Goal: Transaction & Acquisition: Subscribe to service/newsletter

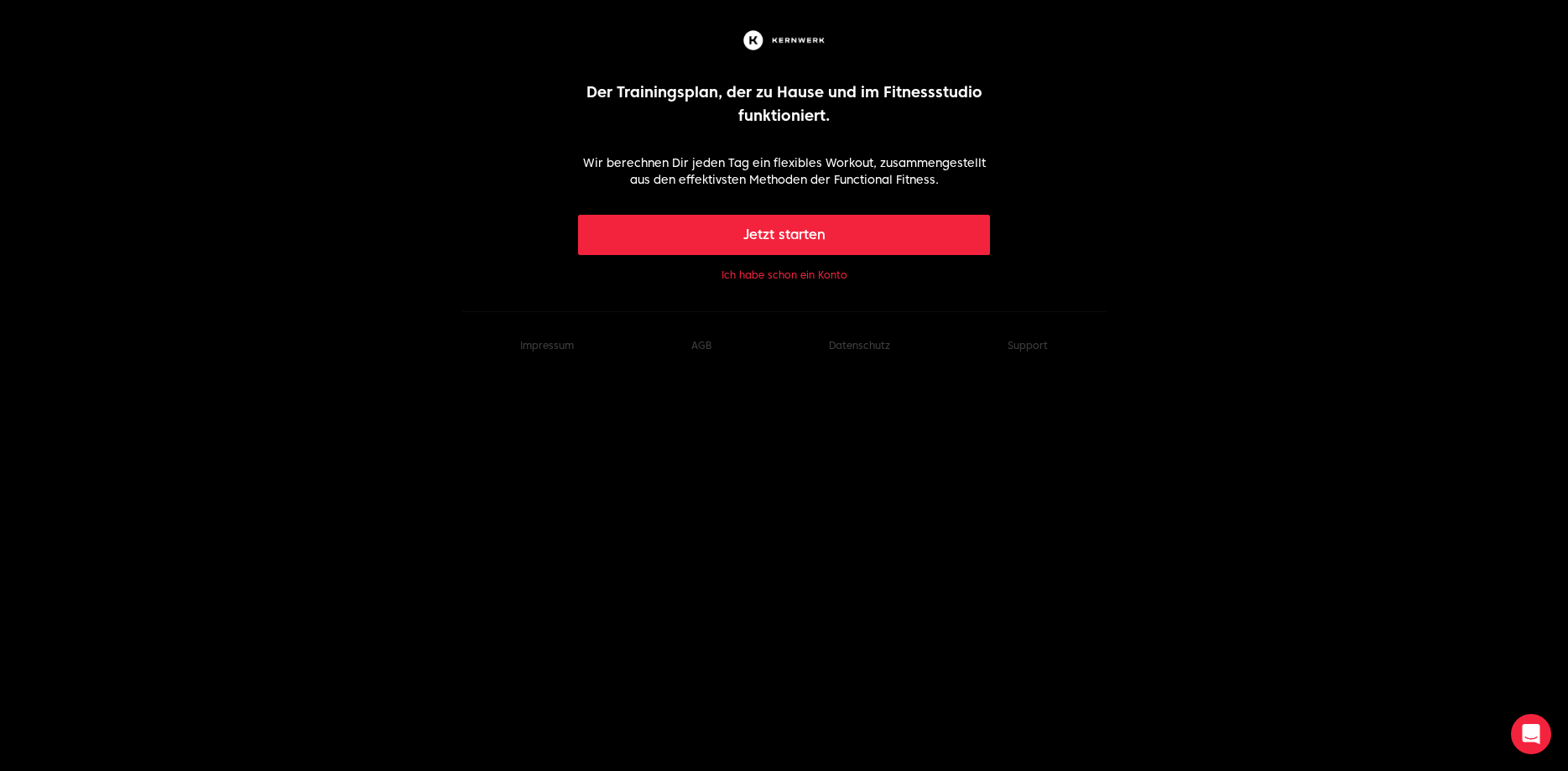
click at [766, 280] on button "Ich habe schon ein Konto" at bounding box center [784, 274] width 126 height 13
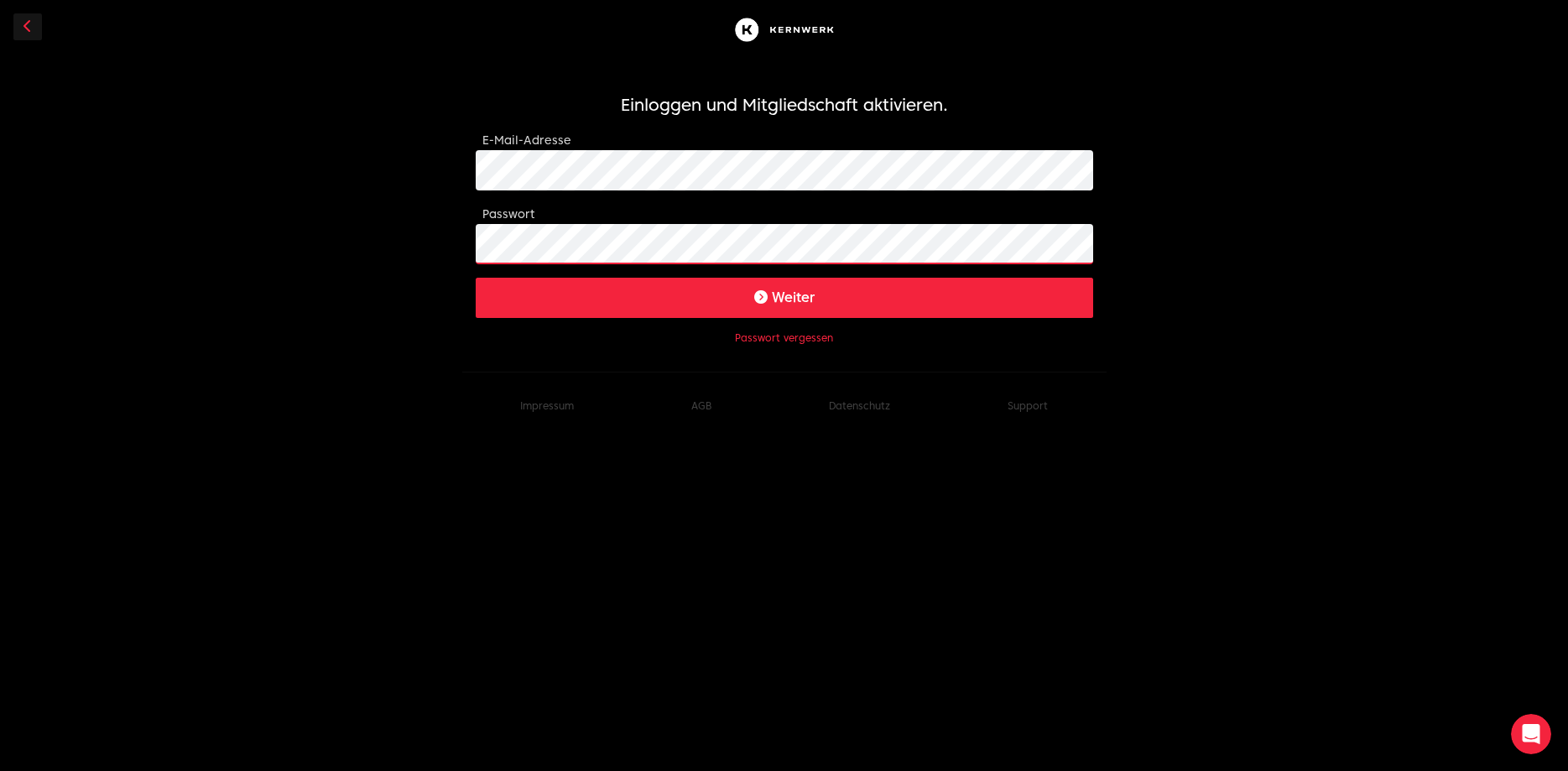
click button "Weiter" at bounding box center [784, 298] width 618 height 40
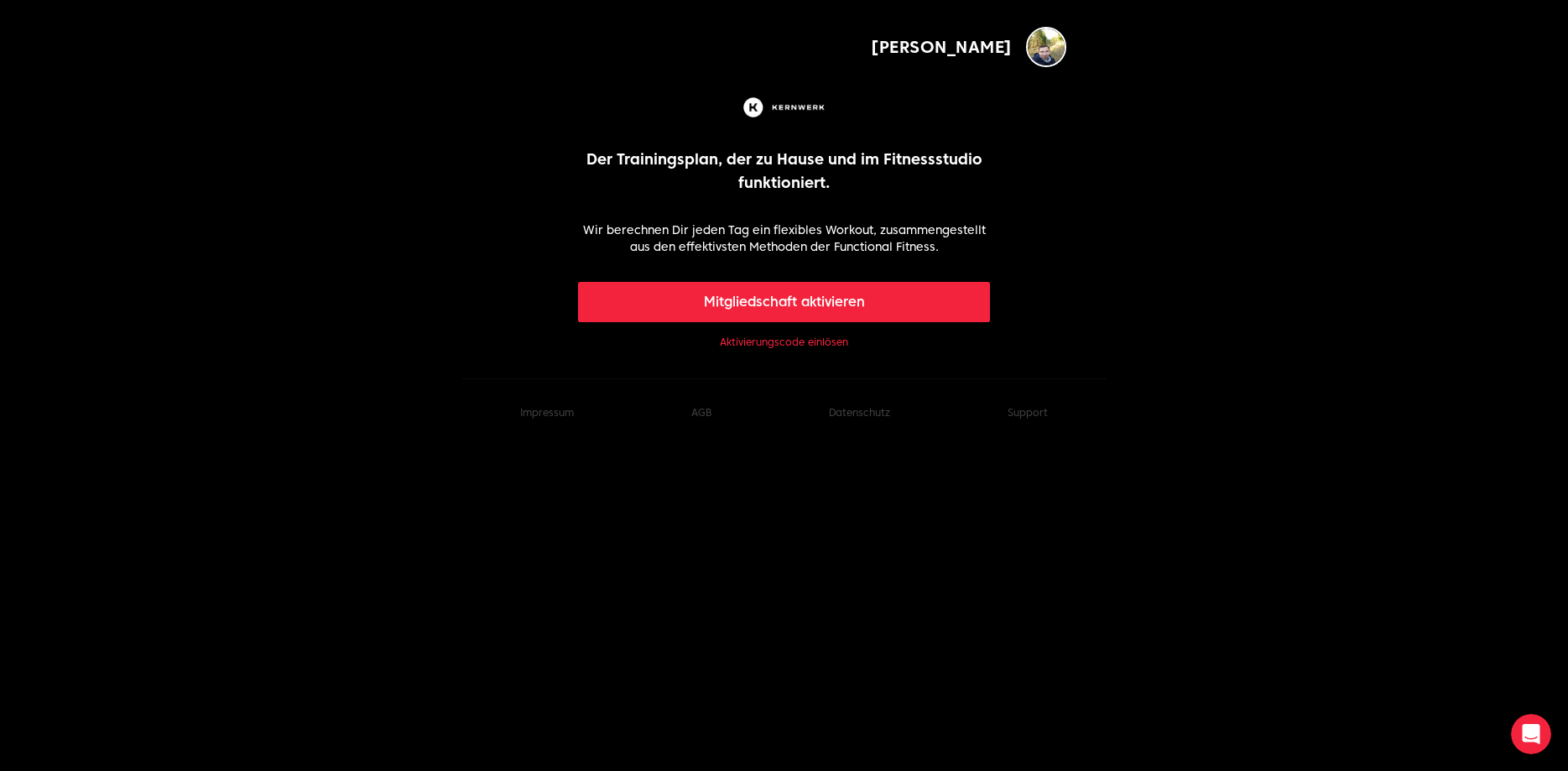
click at [803, 299] on button "Mitgliedschaft aktivieren" at bounding box center [784, 301] width 412 height 40
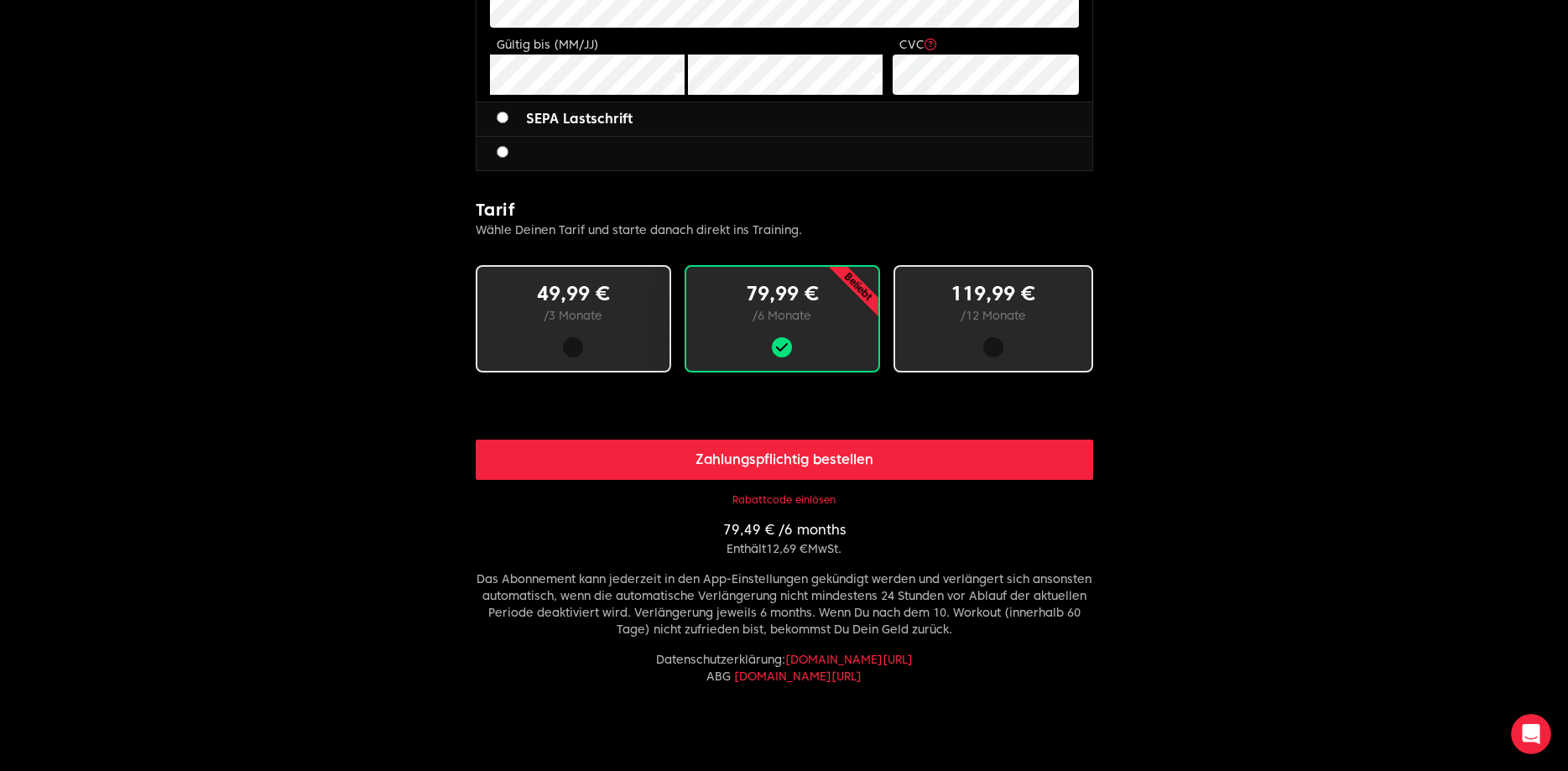
scroll to position [855, 0]
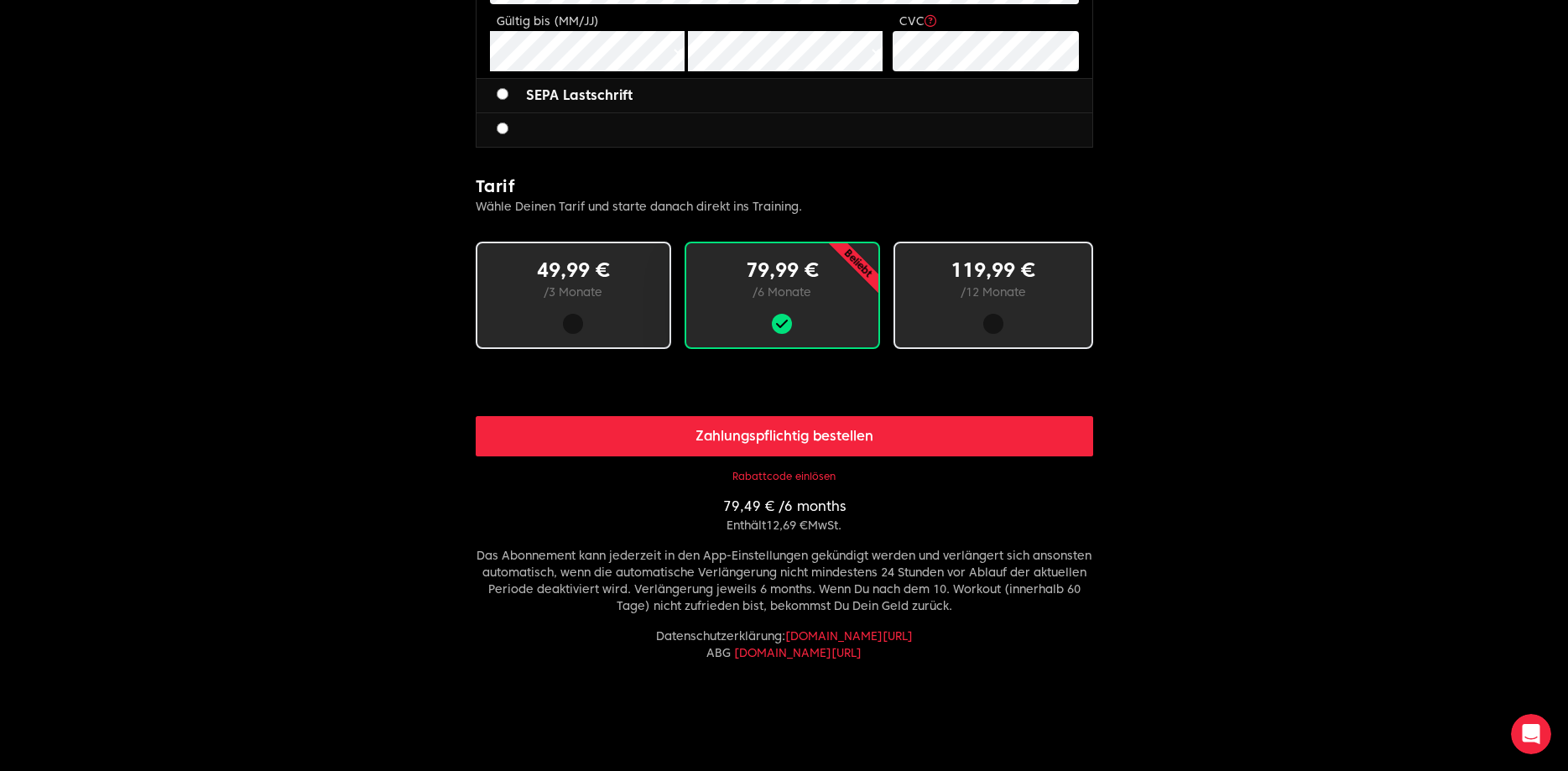
click at [802, 473] on button "Rabattcode einlösen" at bounding box center [783, 476] width 103 height 13
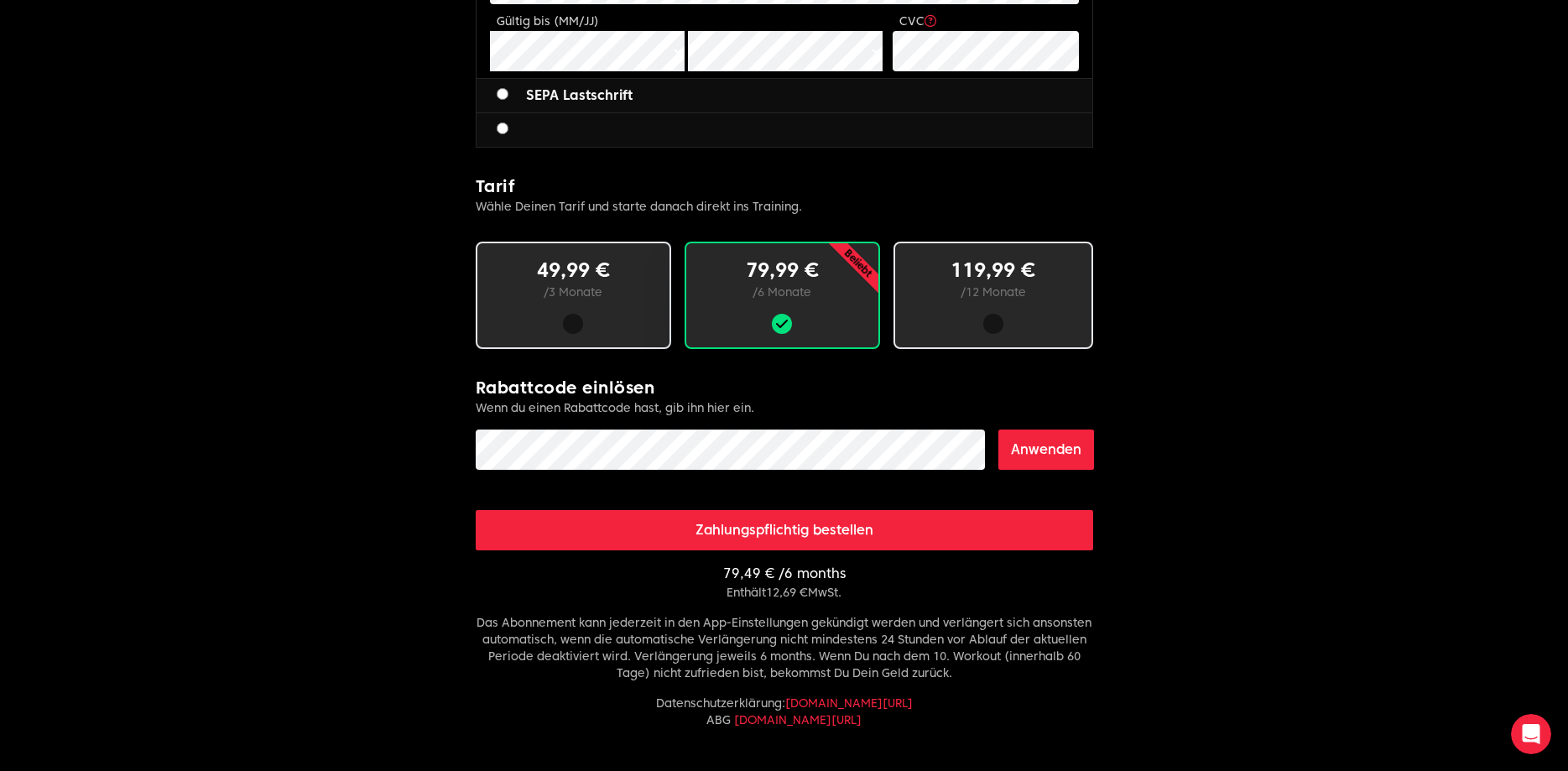
click at [1006, 456] on button "Anwenden" at bounding box center [1046, 449] width 96 height 40
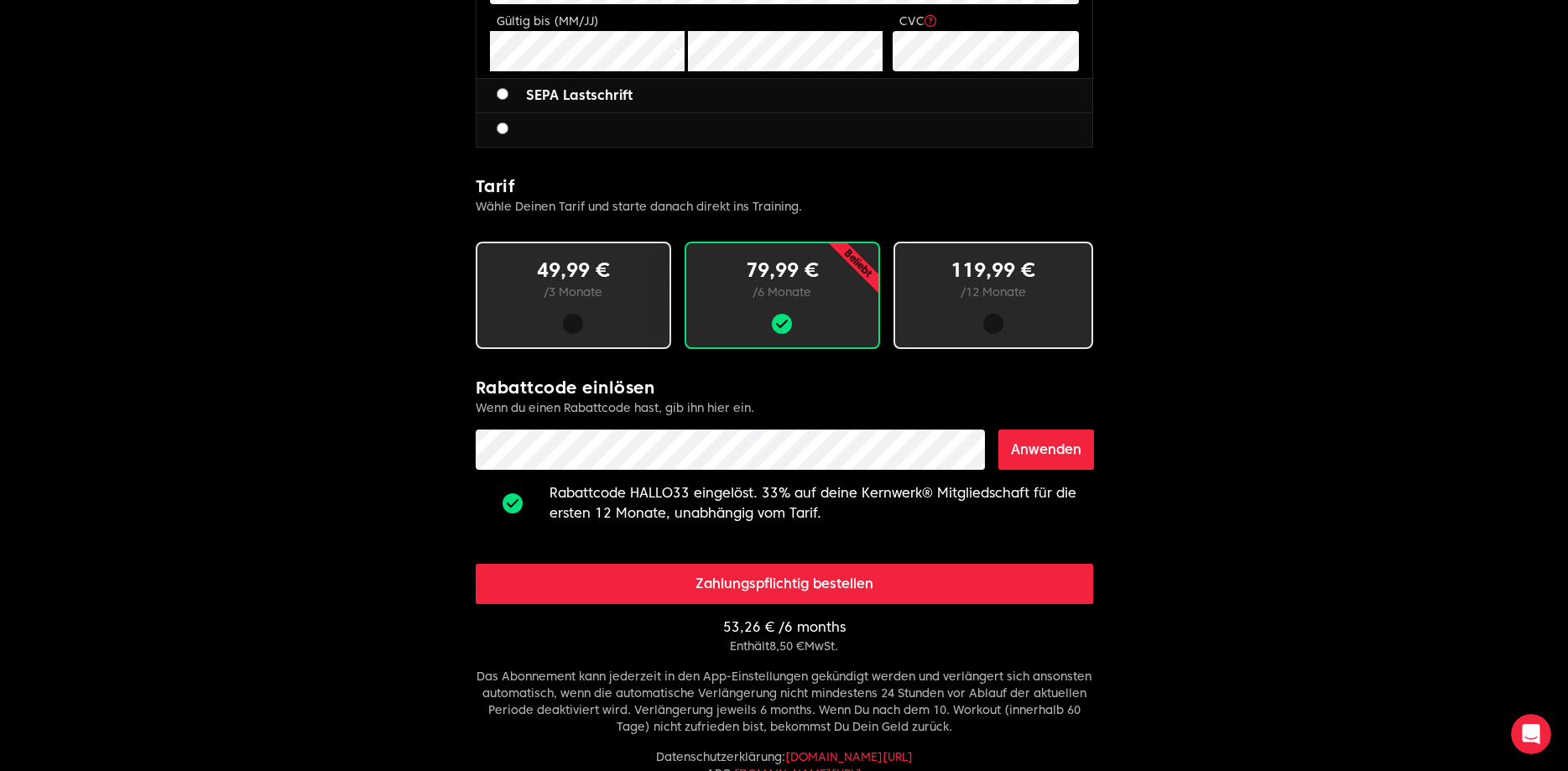
scroll to position [1069, 0]
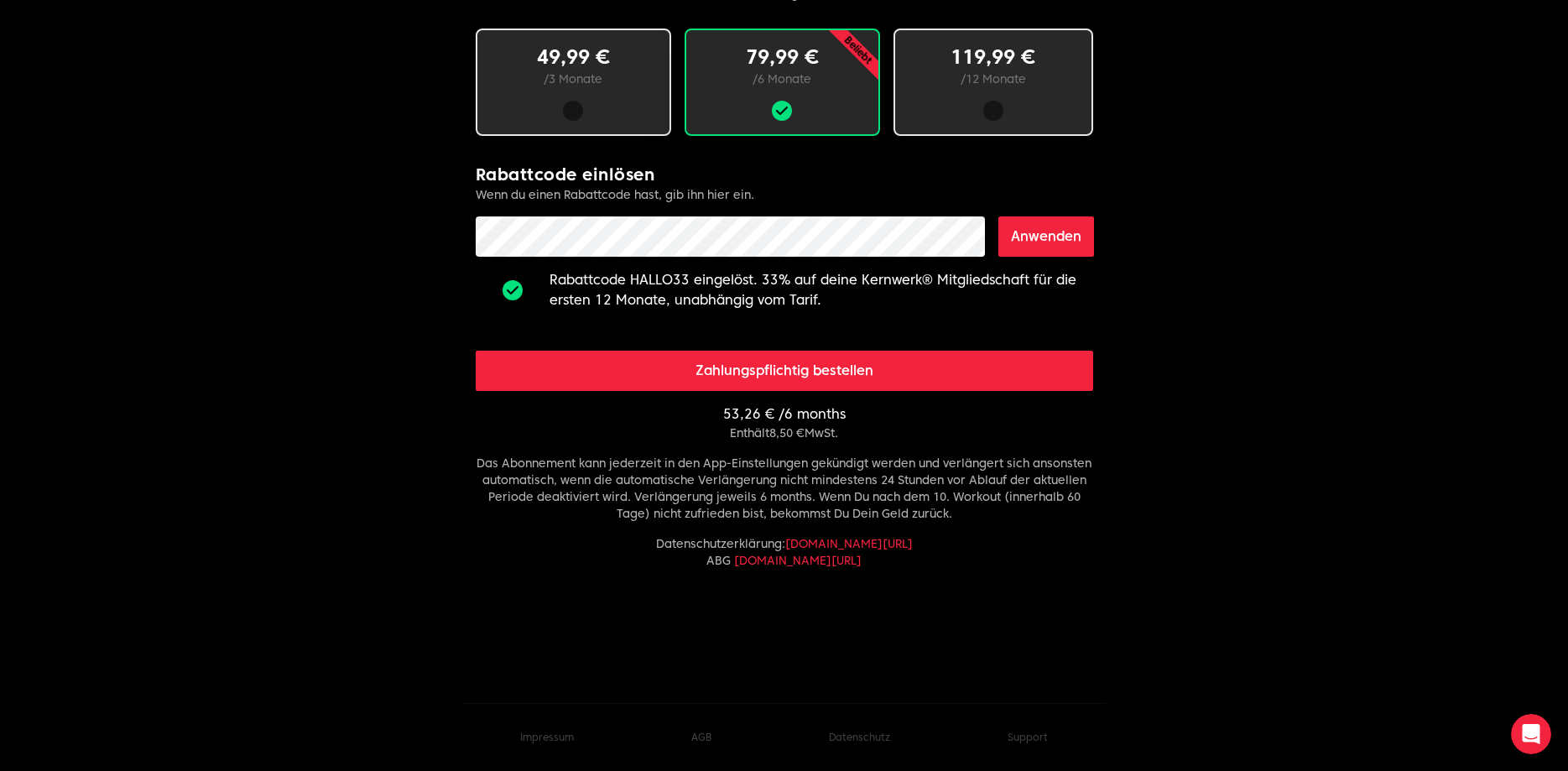
click at [981, 112] on div at bounding box center [993, 111] width 80 height 21
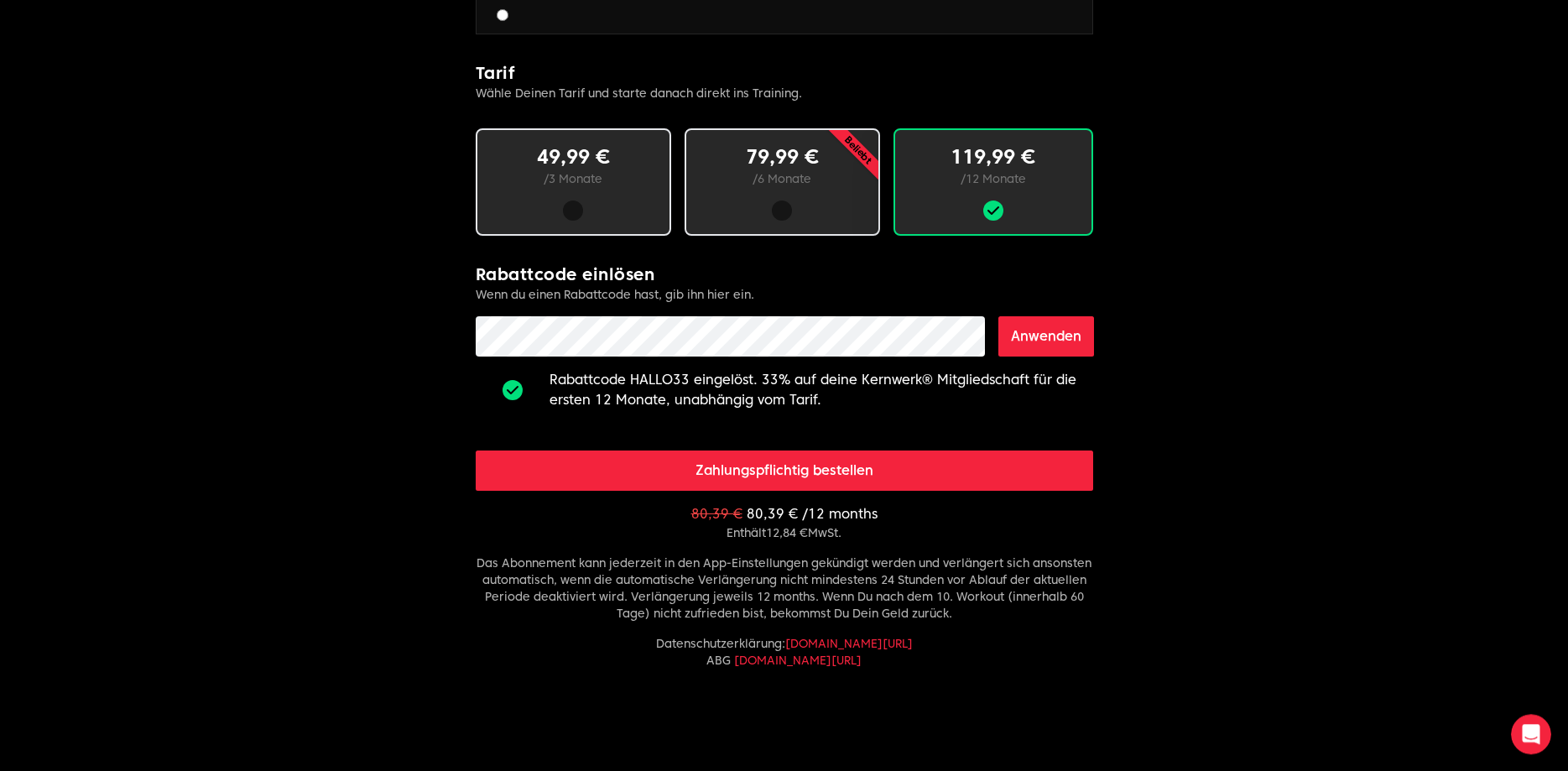
scroll to position [1035, 0]
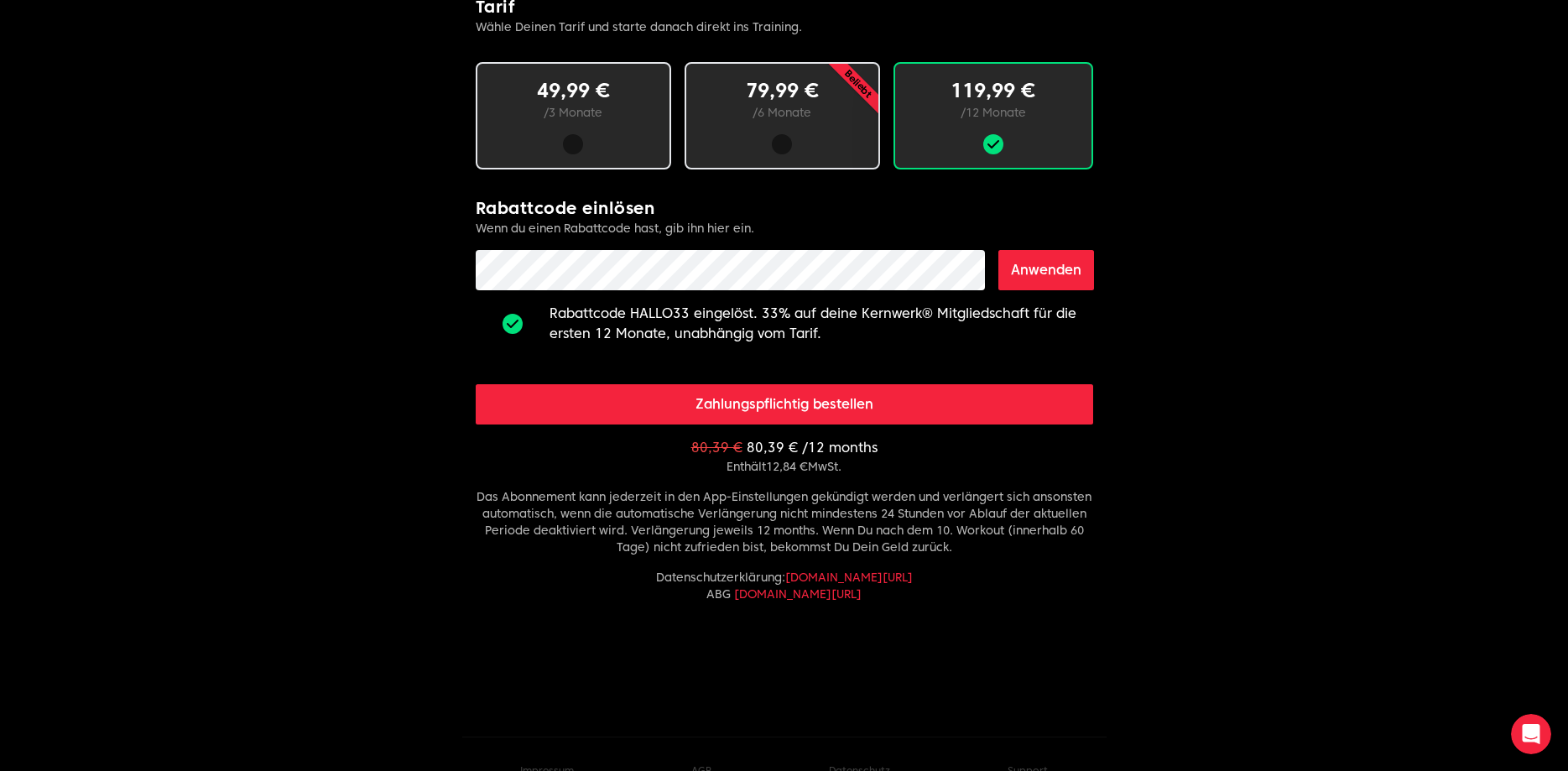
click at [635, 159] on div "49,99 € / 3 Monate" at bounding box center [573, 115] width 196 height 107
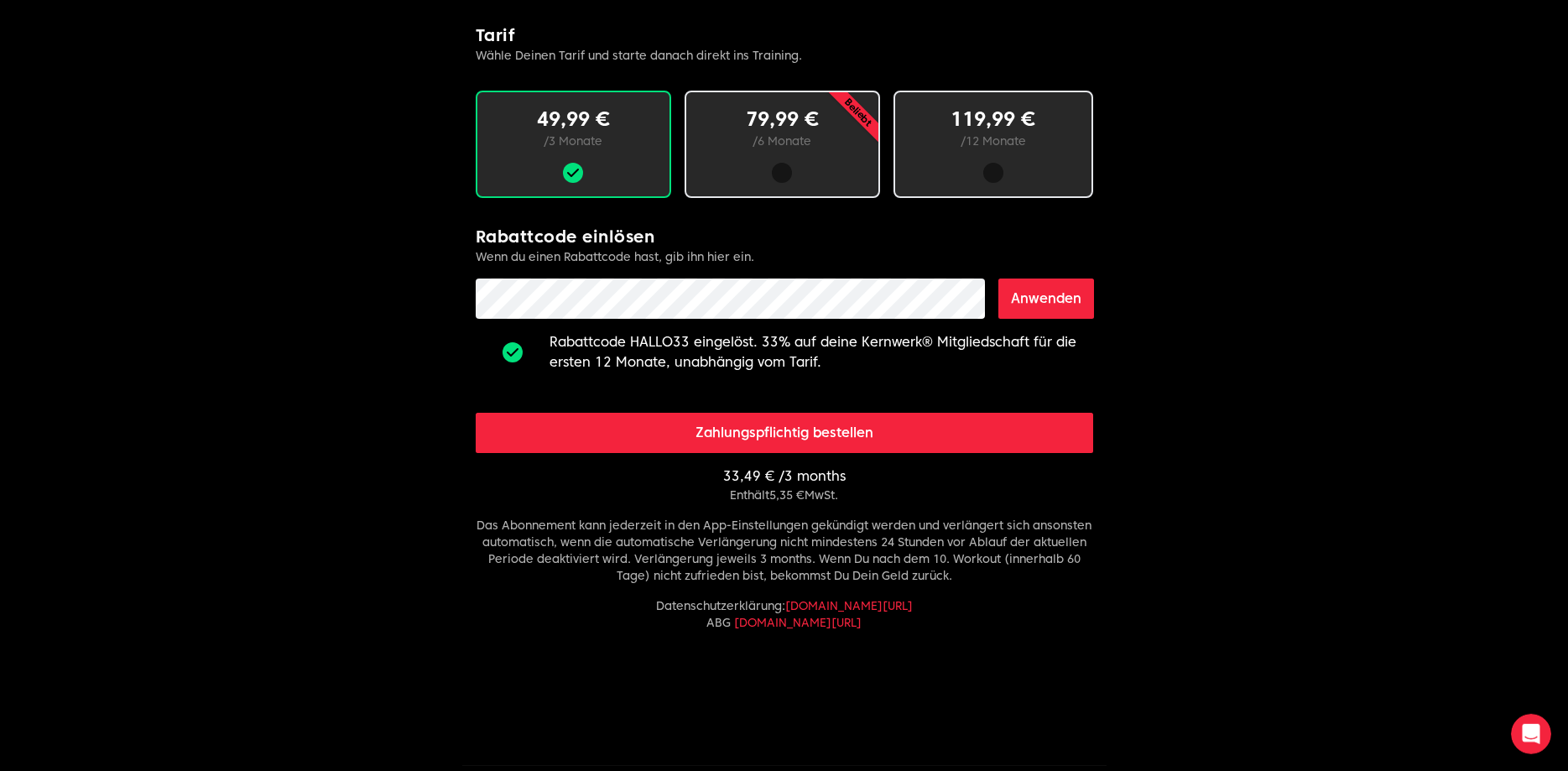
scroll to position [1069, 0]
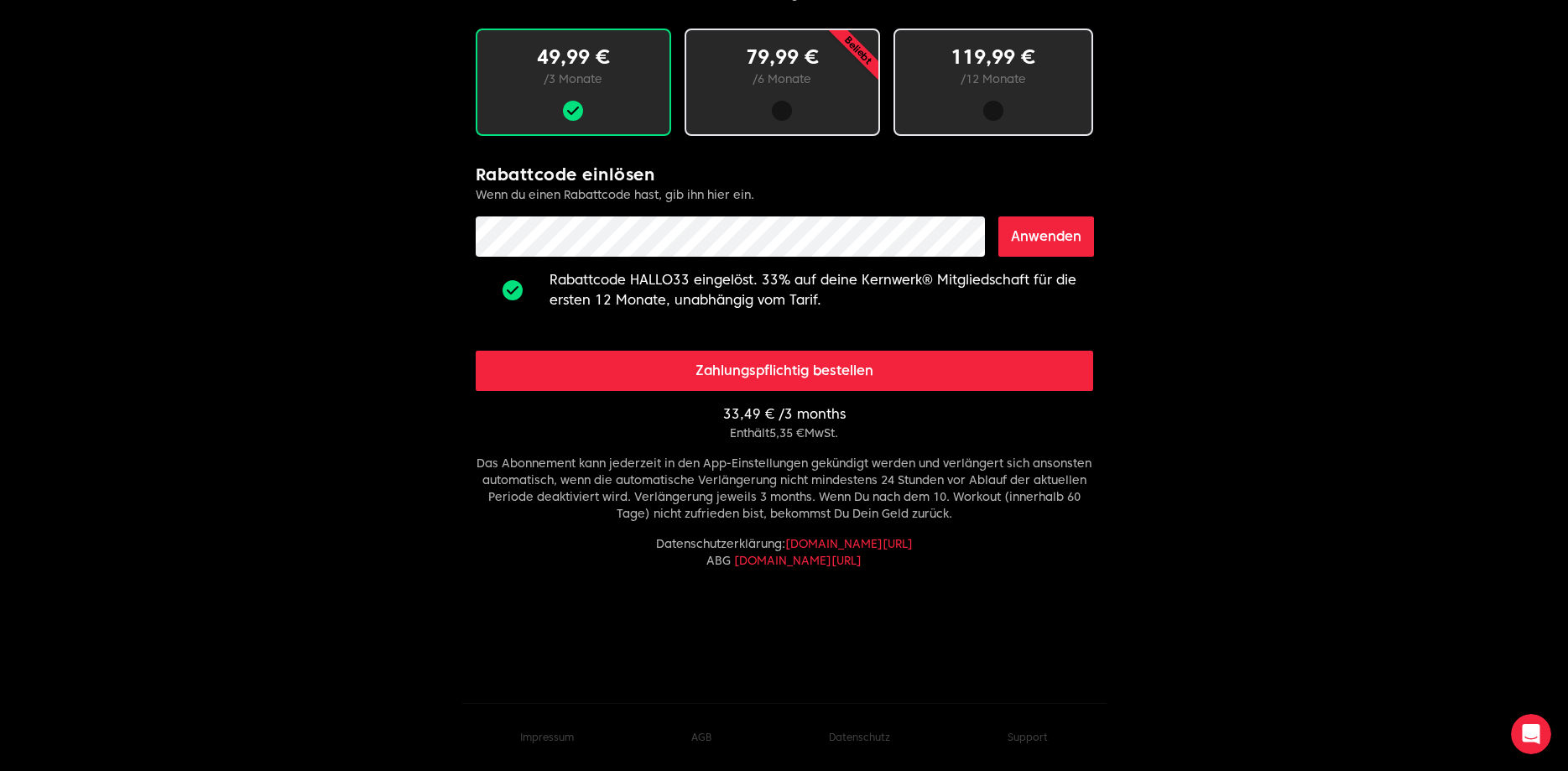
click at [967, 112] on div at bounding box center [993, 111] width 80 height 21
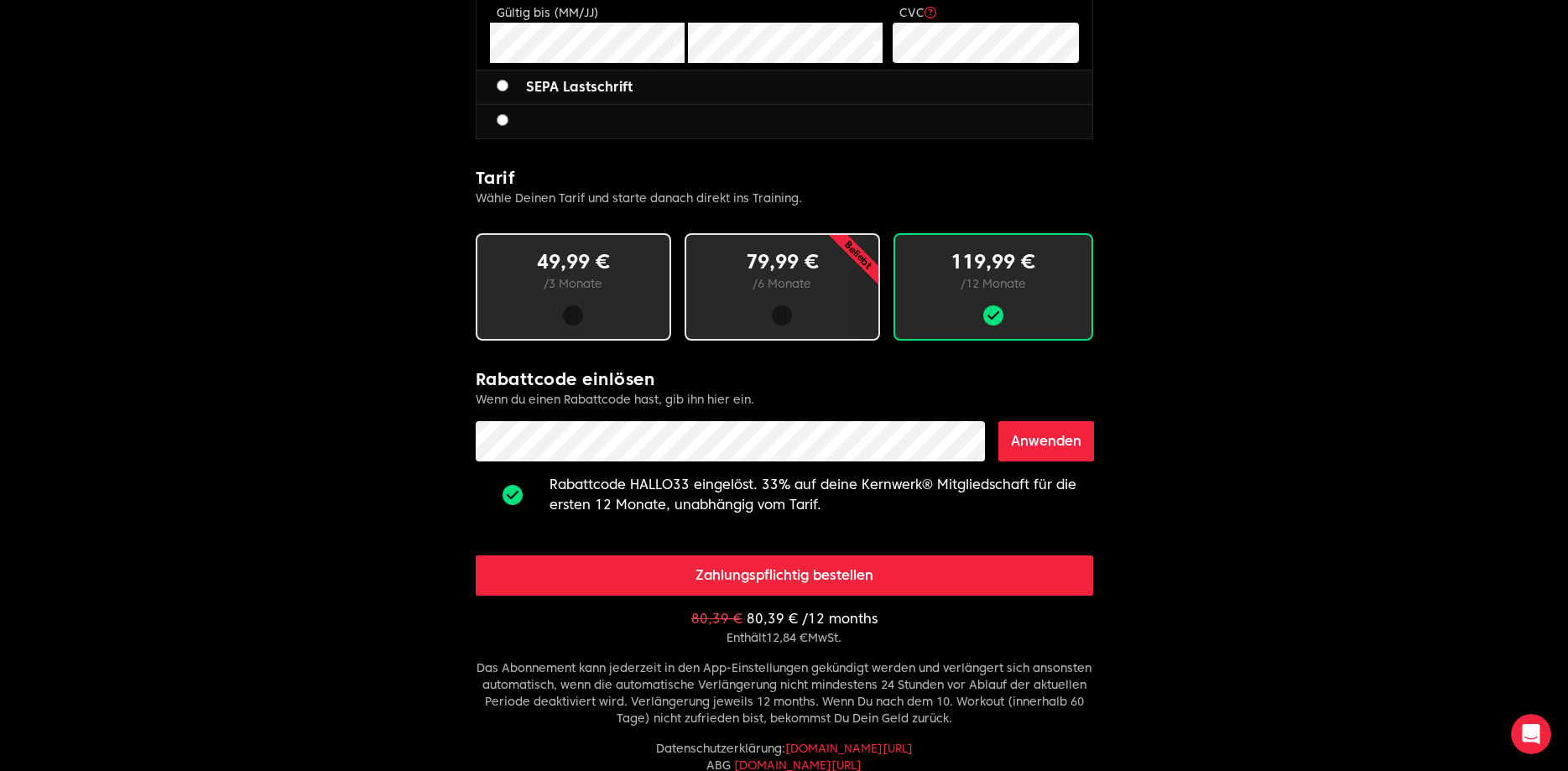
click at [822, 314] on div at bounding box center [782, 315] width 139 height 21
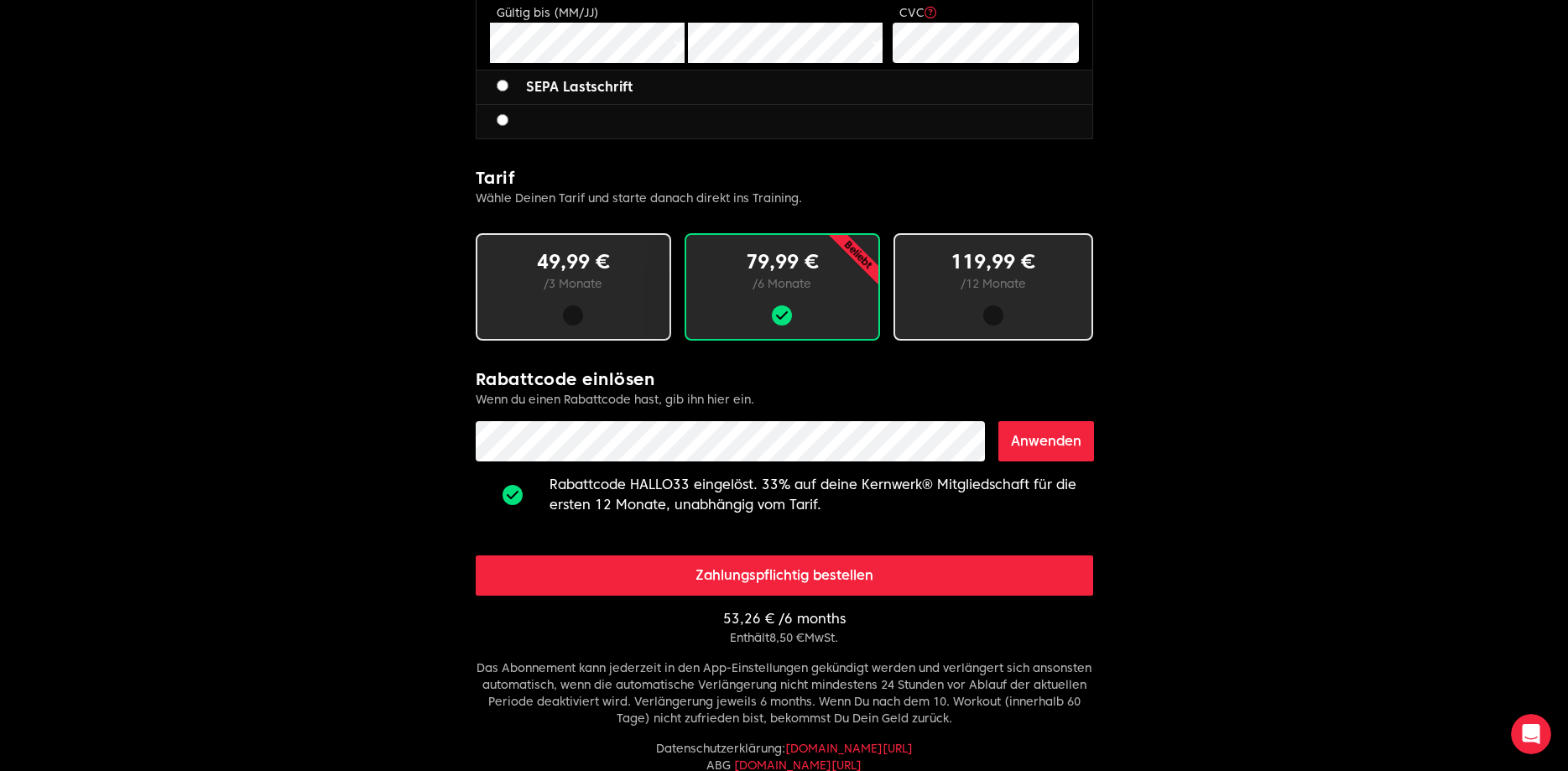
click at [945, 308] on div at bounding box center [993, 315] width 143 height 21
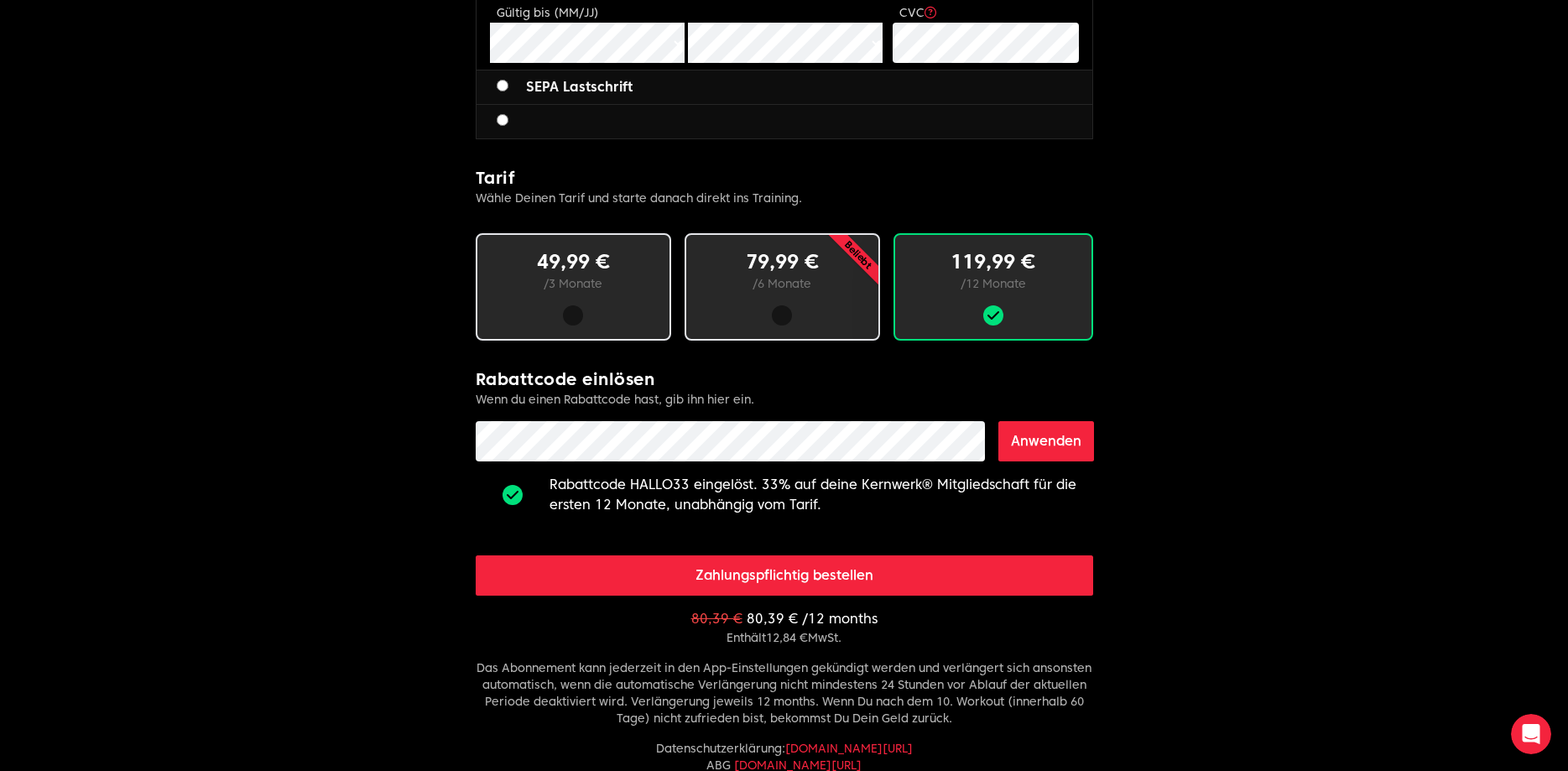
click at [829, 317] on div at bounding box center [782, 315] width 139 height 21
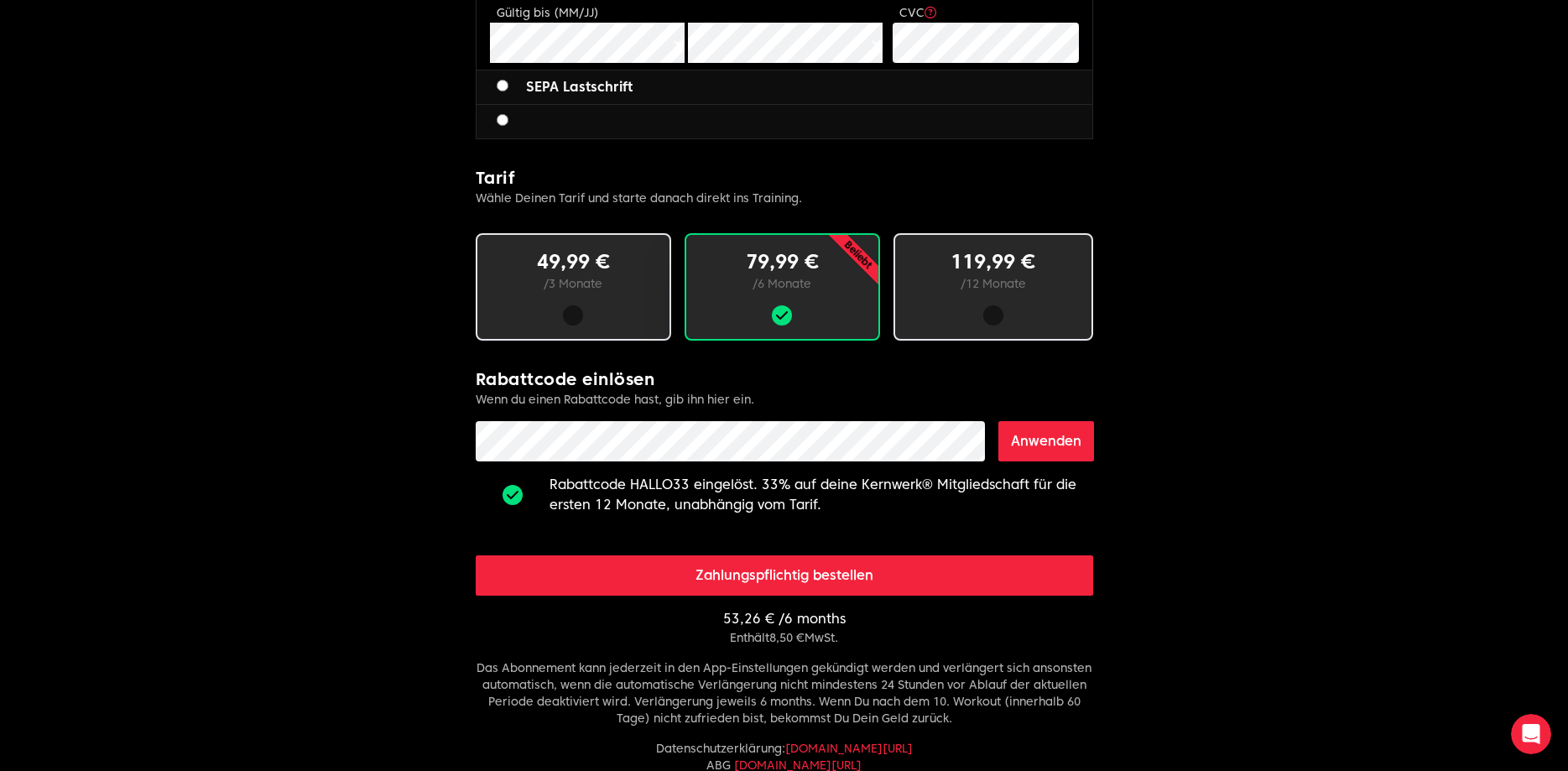
click at [946, 313] on div at bounding box center [993, 315] width 143 height 21
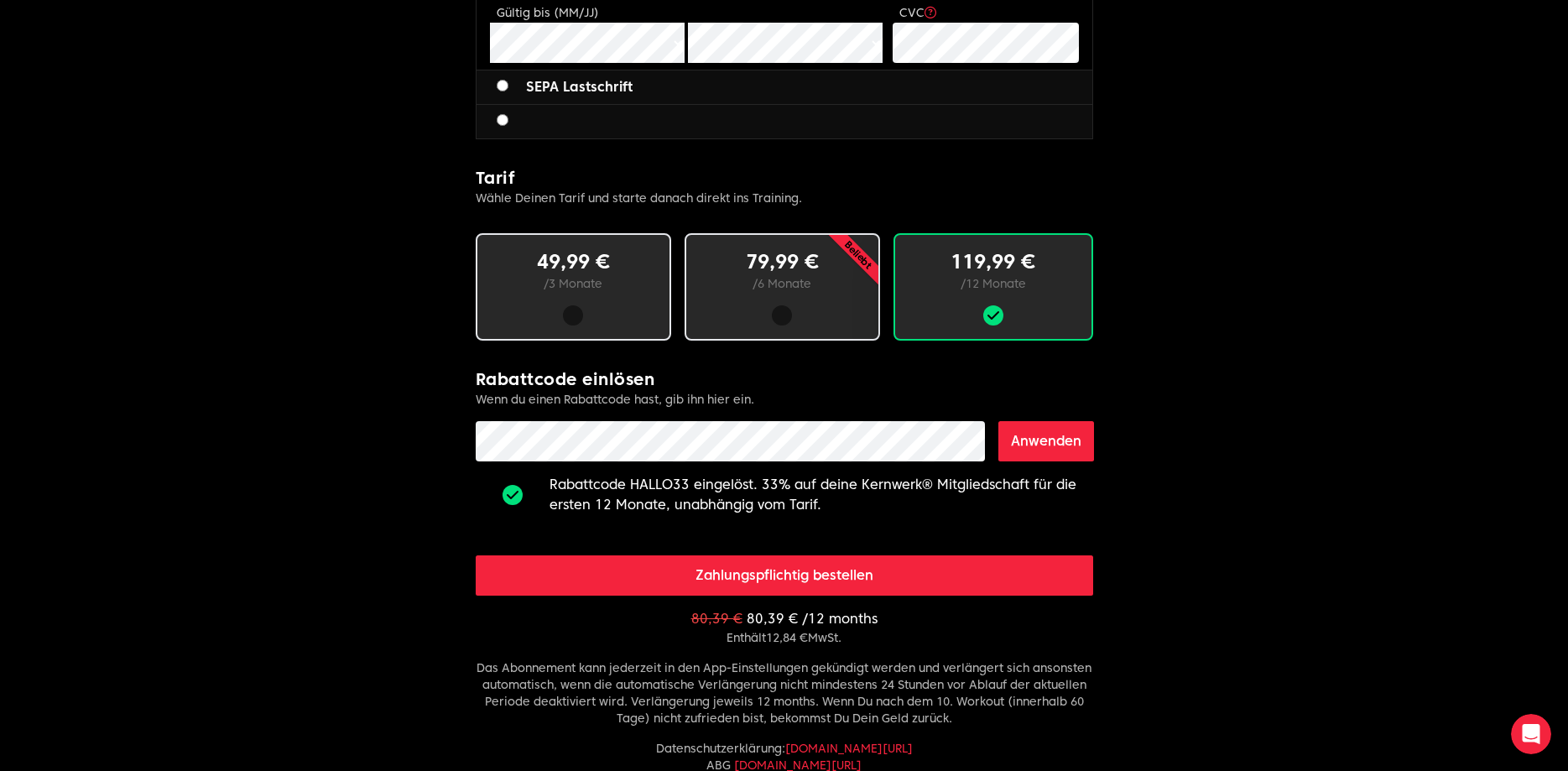
click at [813, 309] on div at bounding box center [782, 315] width 80 height 21
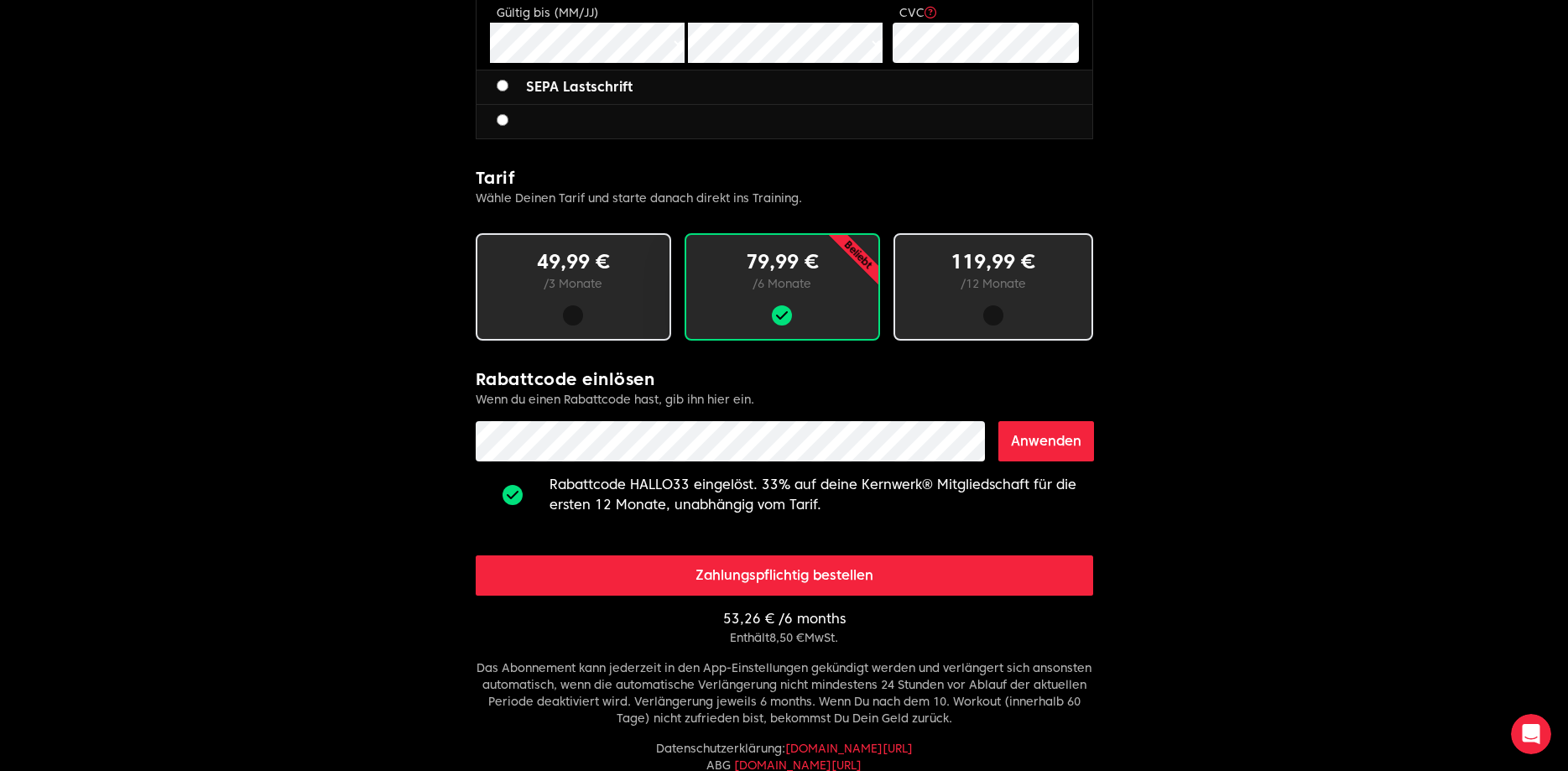
click at [971, 304] on div "119,99 € / 12 Monate" at bounding box center [993, 287] width 199 height 107
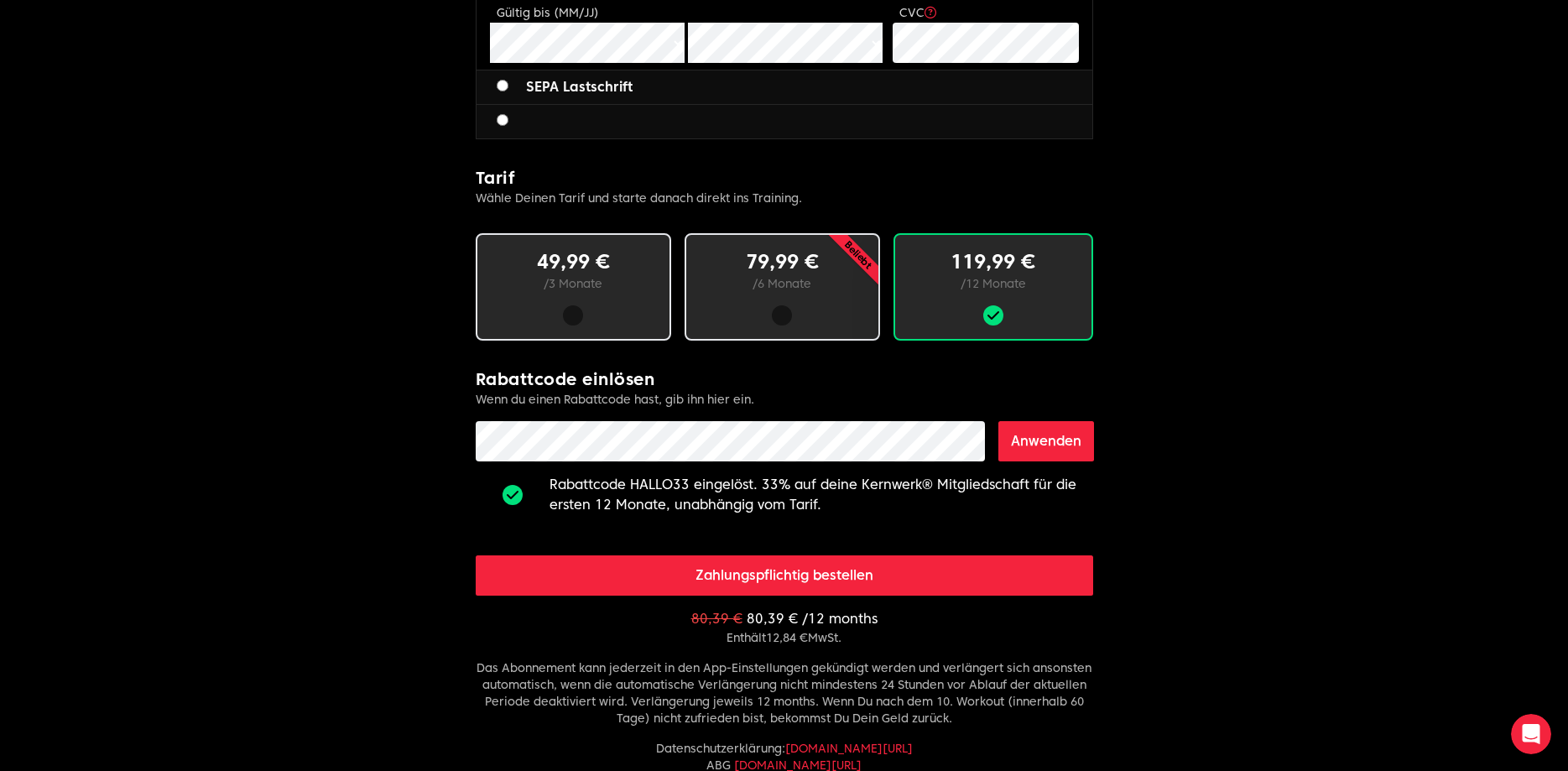
click at [783, 296] on div "Beliebt 79,99 € / 6 Monate" at bounding box center [782, 287] width 196 height 107
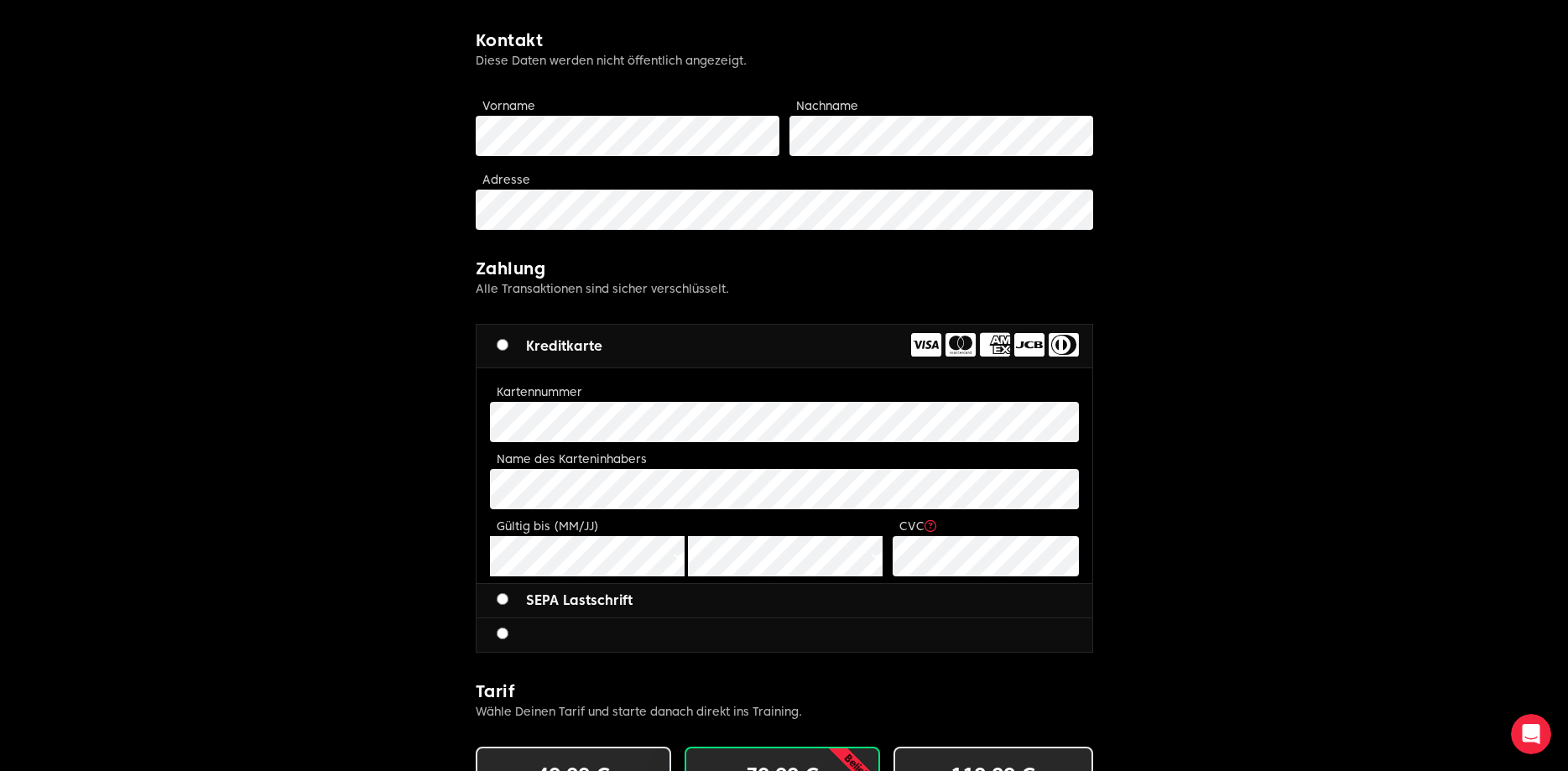
scroll to position [522, 0]
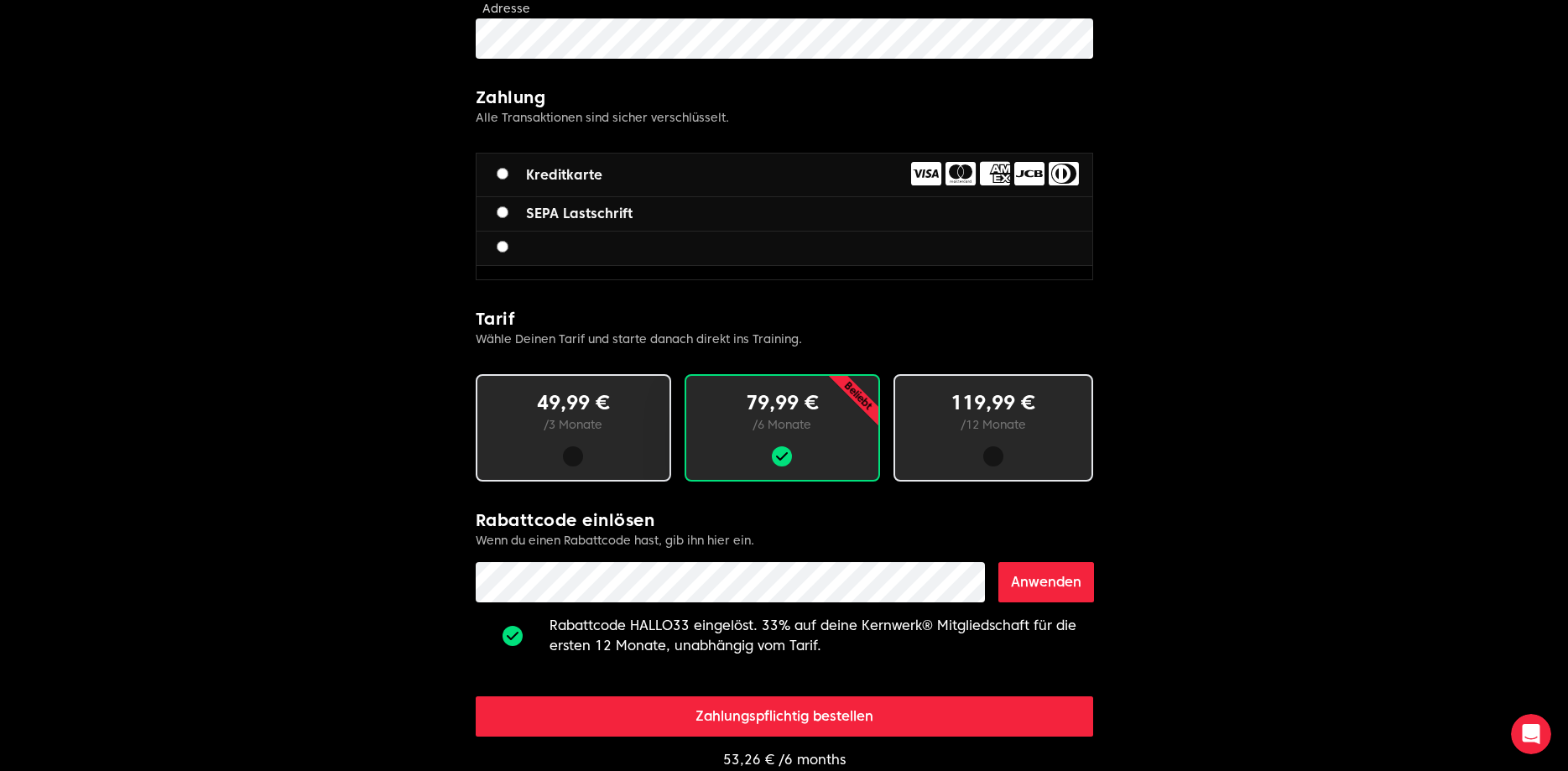
click at [573, 253] on div at bounding box center [784, 248] width 616 height 34
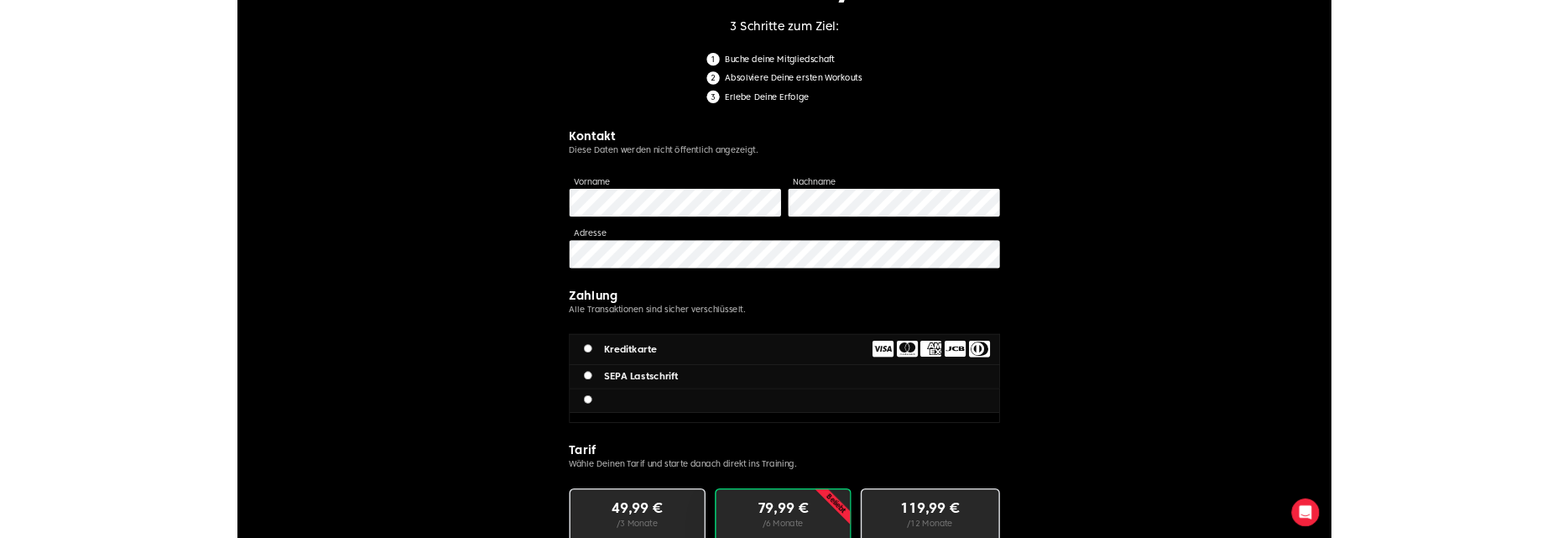
scroll to position [256, 0]
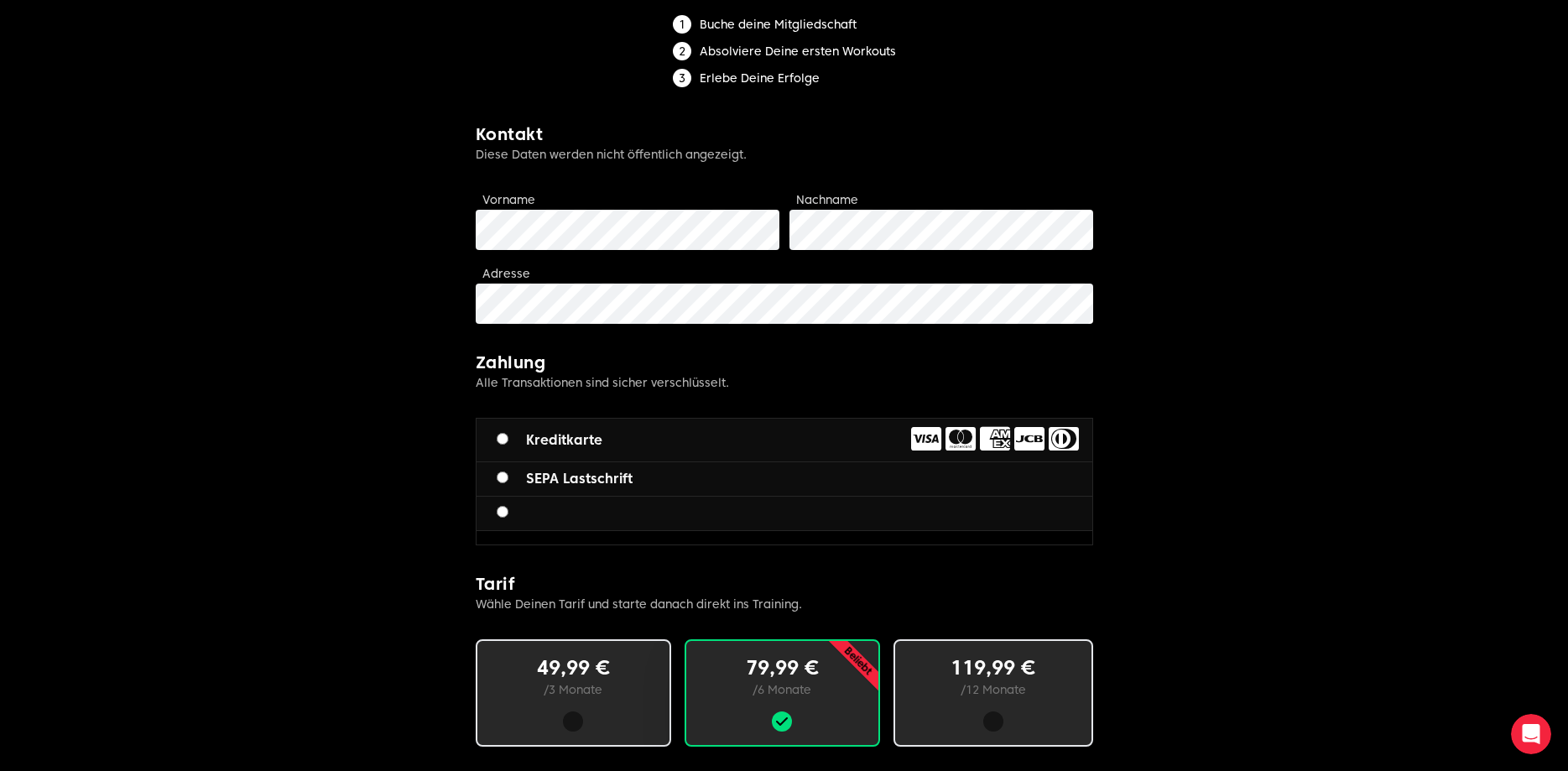
click at [583, 513] on div at bounding box center [784, 514] width 616 height 34
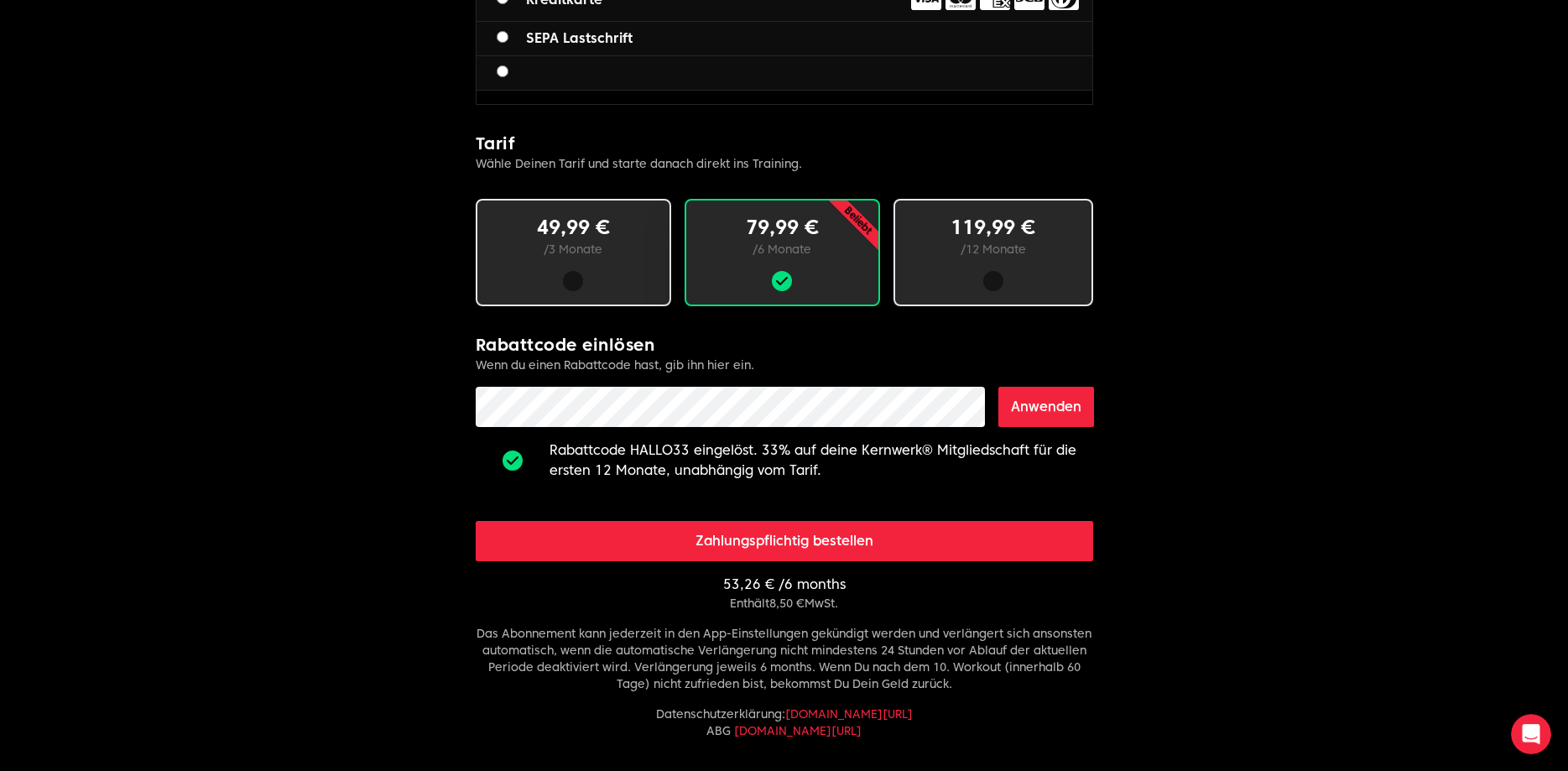
scroll to position [855, 0]
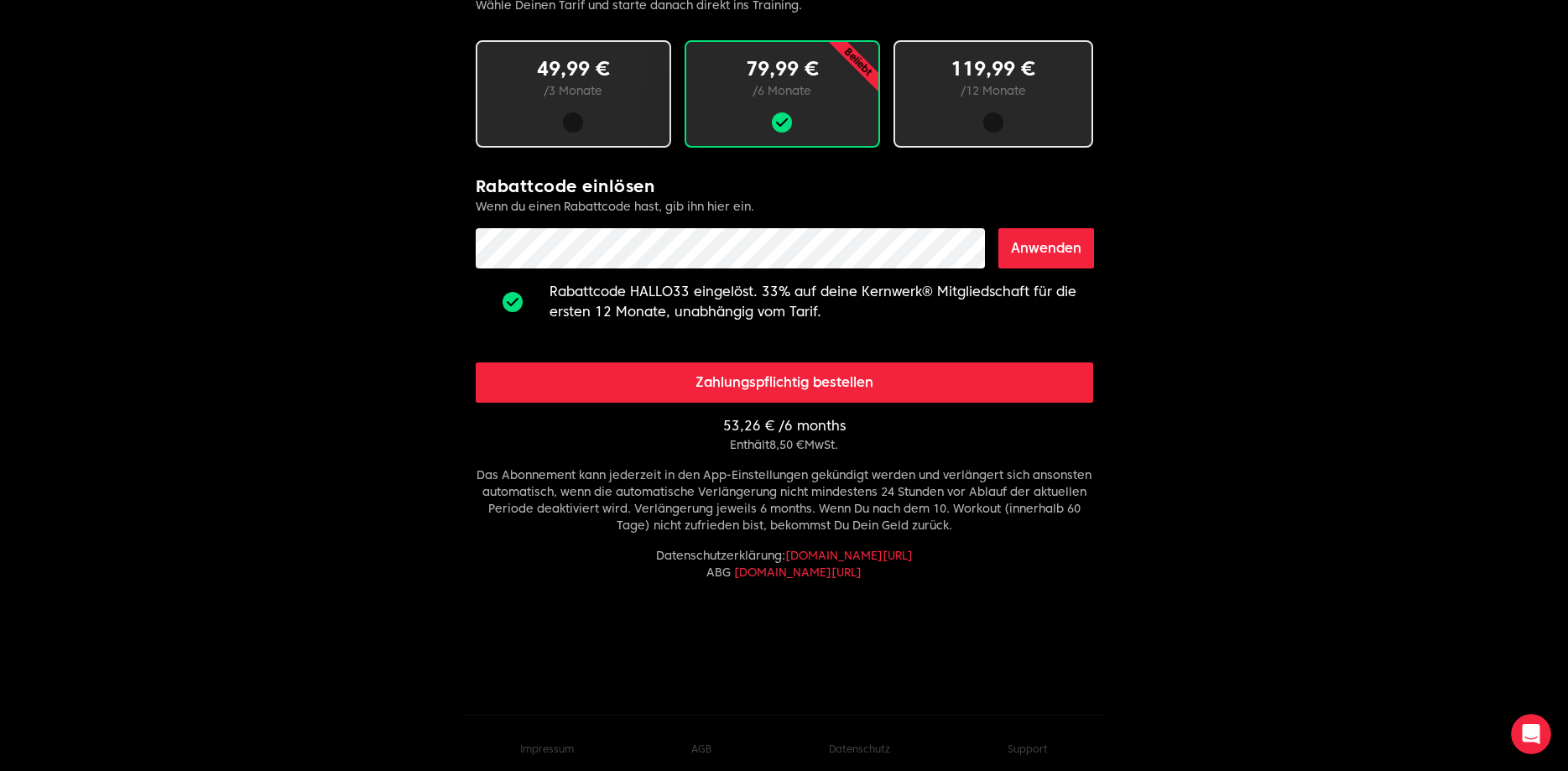
click at [607, 268] on form "Rabattcode einlösen Wenn du einen Rabattcode hast, gib ihn hier ein. Anwenden […" at bounding box center [784, 247] width 618 height 147
click at [1047, 253] on button "Anwenden" at bounding box center [1046, 247] width 96 height 40
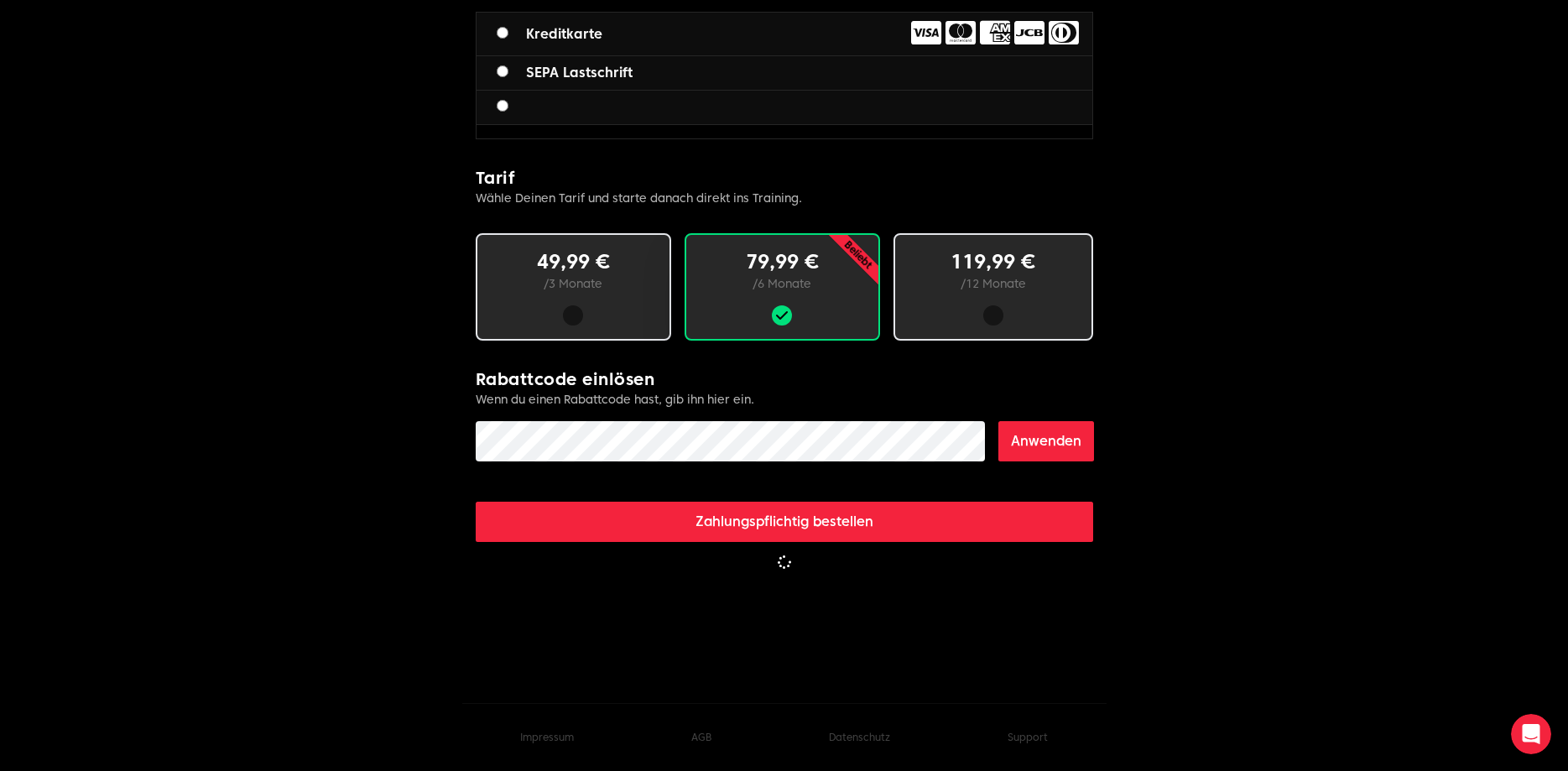
scroll to position [662, 0]
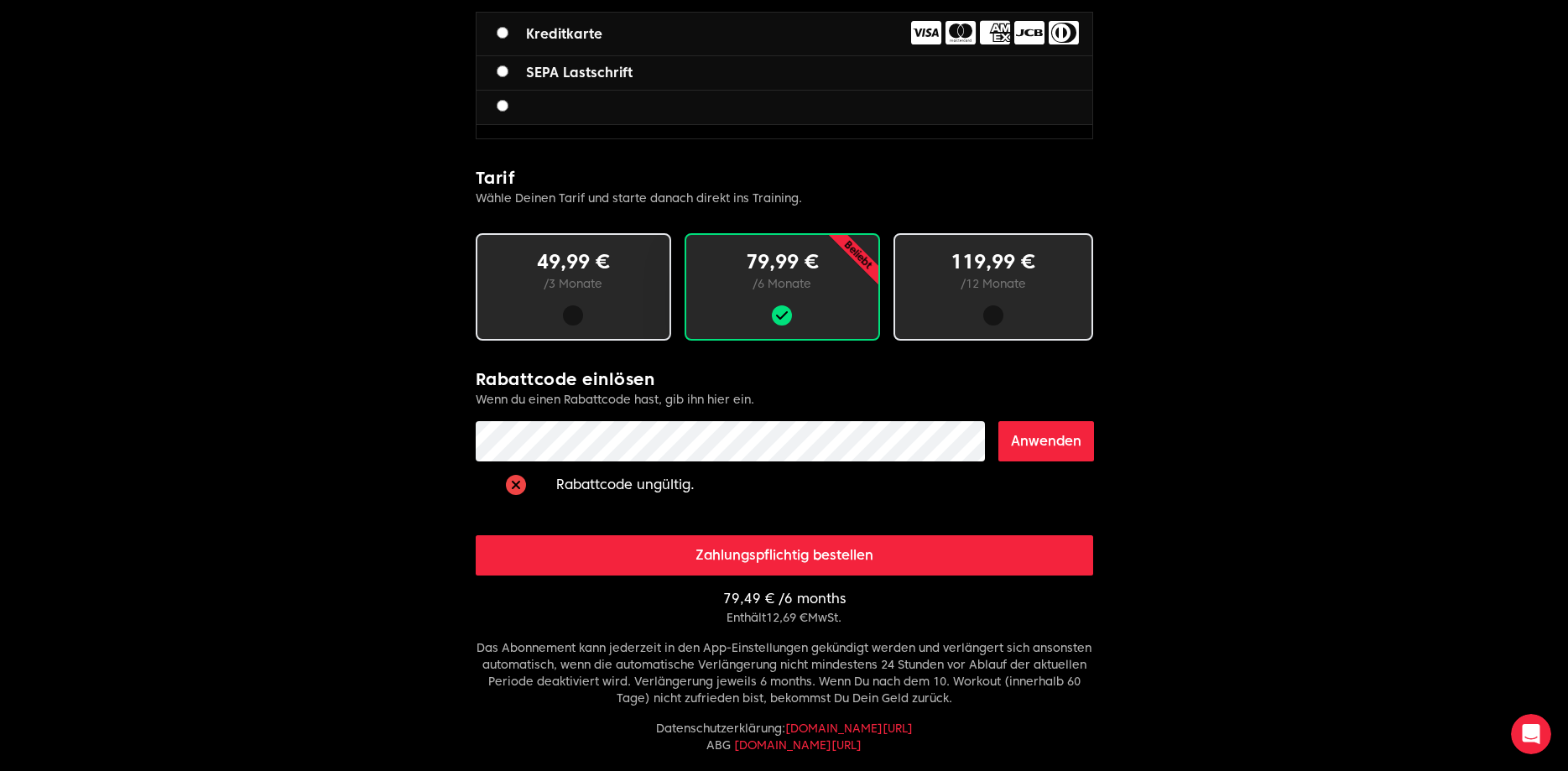
click at [1029, 437] on button "Anwenden" at bounding box center [1046, 440] width 96 height 40
click at [1003, 446] on button "Anwenden" at bounding box center [1046, 440] width 96 height 40
click at [1032, 440] on button "Anwenden" at bounding box center [1046, 440] width 96 height 40
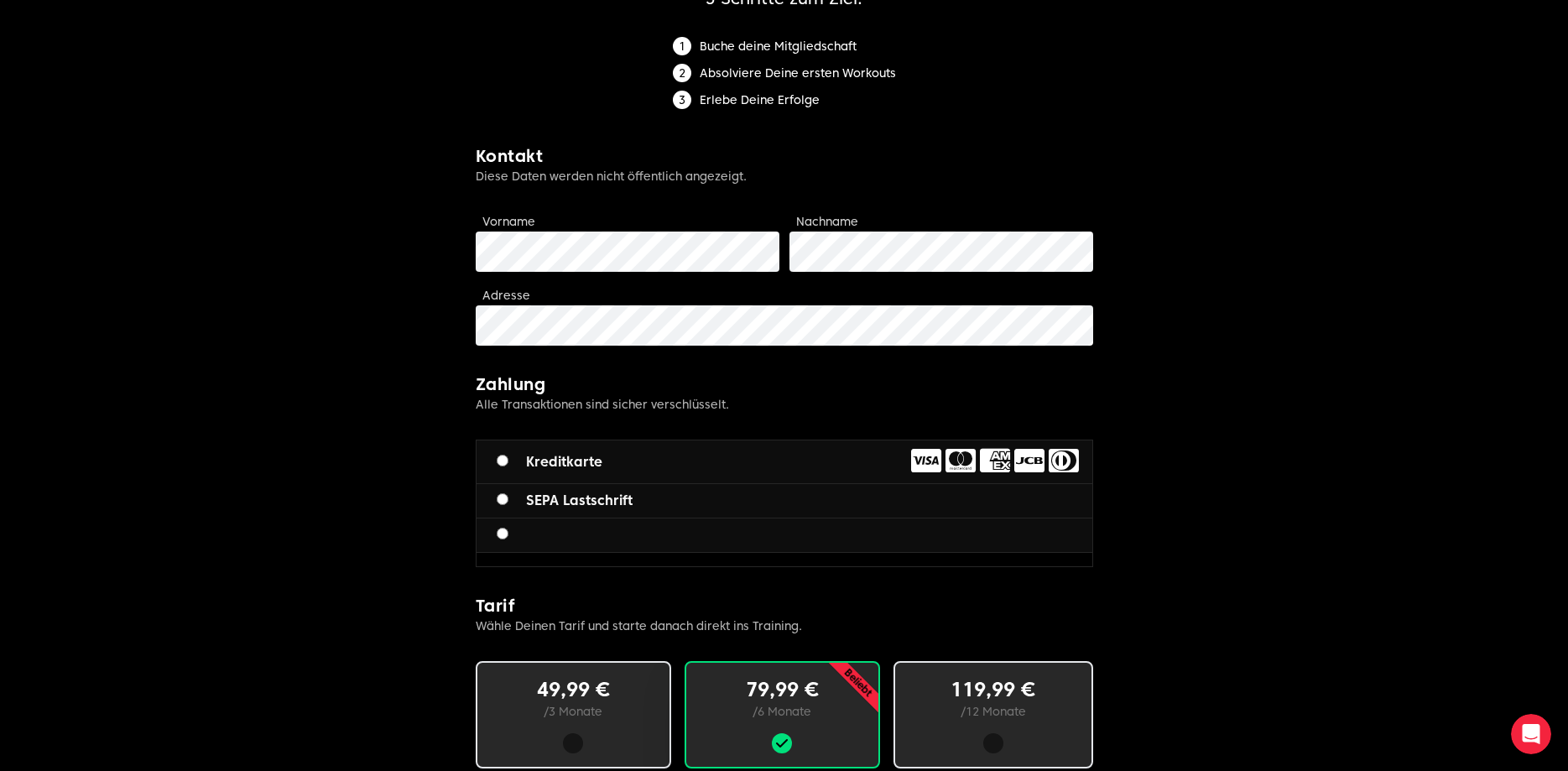
scroll to position [0, 0]
